Goal: Task Accomplishment & Management: Use online tool/utility

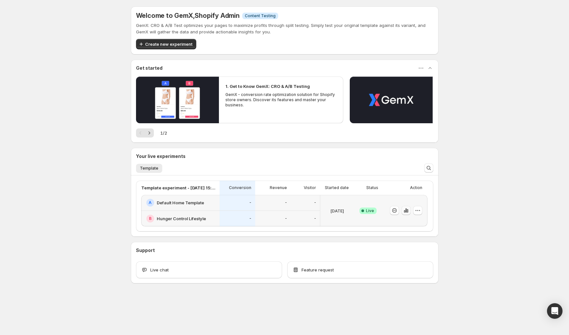
click at [406, 211] on icon "button" at bounding box center [405, 210] width 1 height 4
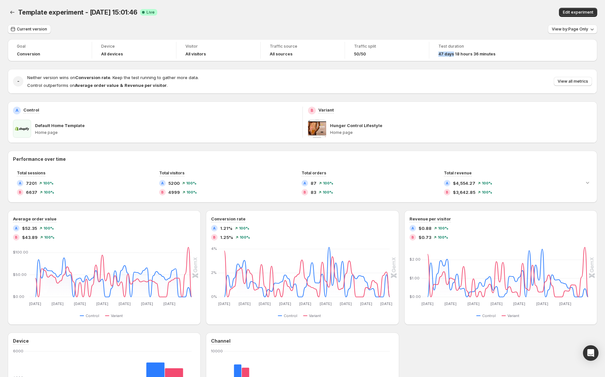
drag, startPoint x: 437, startPoint y: 54, endPoint x: 453, endPoint y: 56, distance: 15.9
click at [453, 56] on div "Test duration 47 days 18 hours 36 minutes" at bounding box center [471, 50] width 76 height 17
click at [458, 56] on span "47 days 18 hours 36 minutes" at bounding box center [466, 54] width 57 height 5
click at [15, 16] on button "Back" at bounding box center [12, 12] width 9 height 9
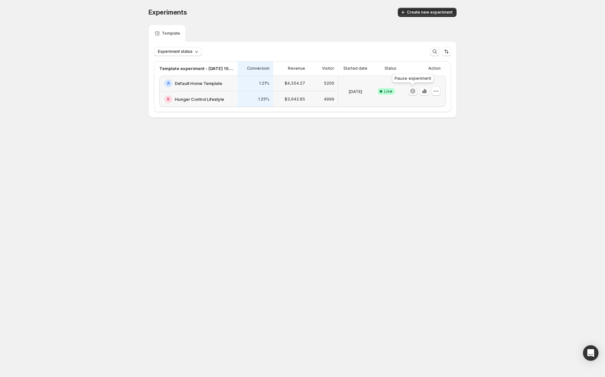
click at [414, 93] on icon "button" at bounding box center [412, 91] width 6 height 6
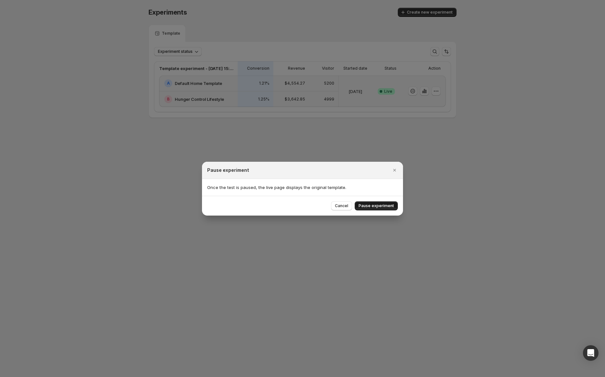
click at [395, 209] on button "Pause experiment" at bounding box center [376, 205] width 43 height 9
